Goal: Check status: Check status

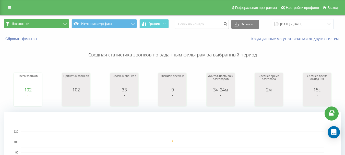
click at [64, 25] on icon at bounding box center [65, 24] width 4 height 2
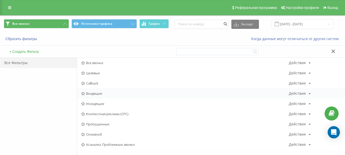
click at [97, 93] on span "Входящие" at bounding box center [185, 94] width 208 height 4
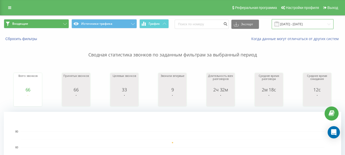
click at [314, 25] on input "[DATE] - [DATE]" at bounding box center [303, 24] width 62 height 10
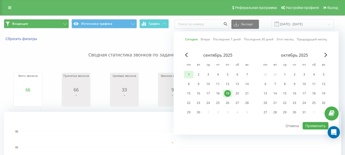
click at [185, 75] on div "1" at bounding box center [189, 75] width 10 height 8
click at [232, 92] on div "19" at bounding box center [228, 94] width 10 height 8
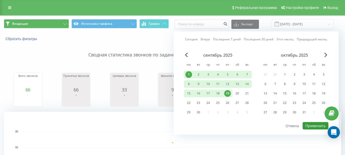
click at [318, 124] on button "Применить" at bounding box center [316, 125] width 26 height 7
type input "01.09.2025 - 19.09.2025"
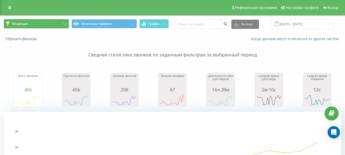
click at [53, 26] on button "Входящие" at bounding box center [36, 23] width 65 height 9
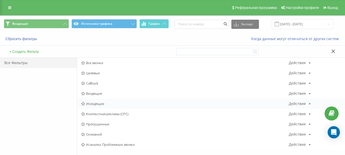
click at [98, 104] on span "Исходящие" at bounding box center [185, 104] width 208 height 4
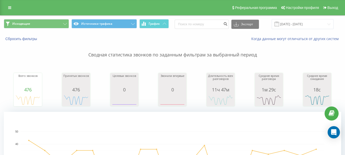
click at [194, 47] on p "Сводная статистика звонков по заданным фильтрам за выбранный период" at bounding box center [172, 49] width 337 height 17
